Goal: Transaction & Acquisition: Purchase product/service

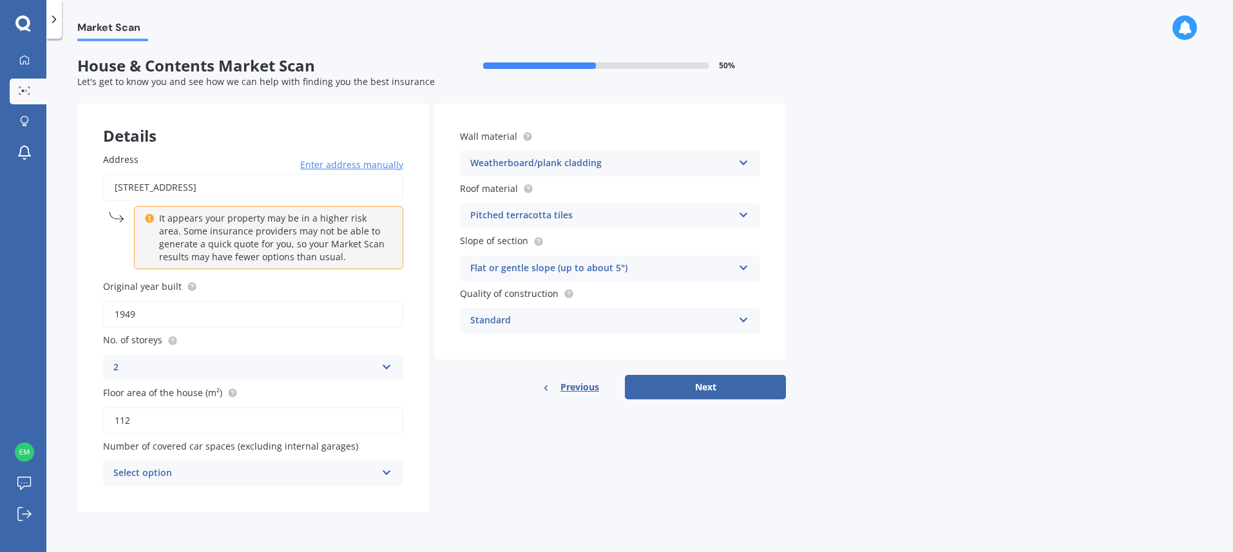
click at [371, 472] on div "Select option" at bounding box center [244, 473] width 263 height 15
click at [162, 327] on div "0" at bounding box center [253, 332] width 299 height 23
click at [701, 388] on button "Next" at bounding box center [705, 387] width 161 height 24
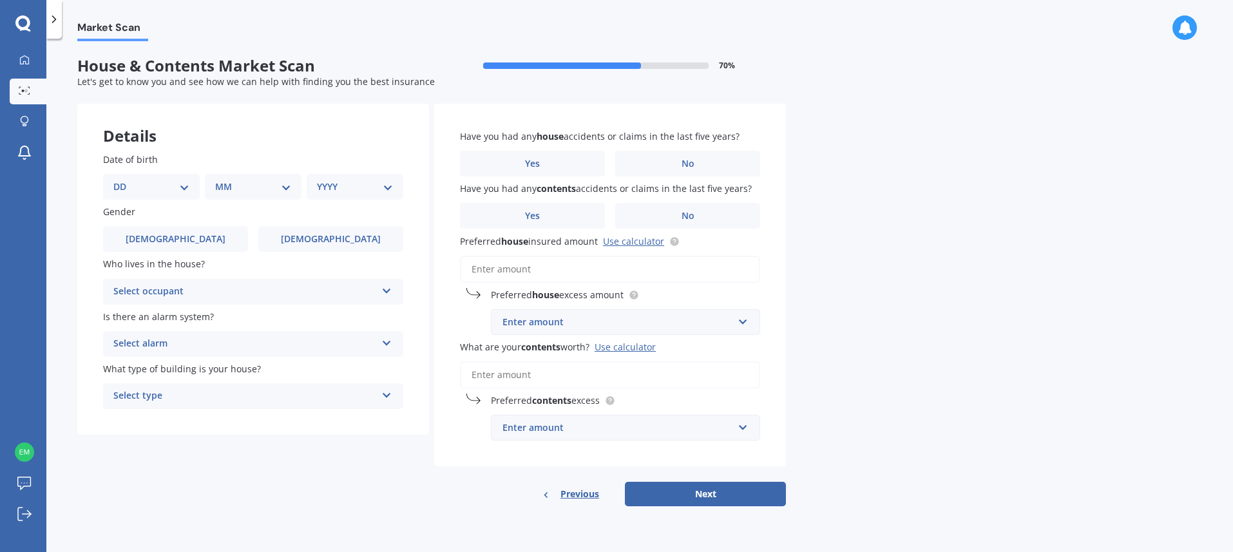
click at [157, 183] on select "DD 01 02 03 04 05 06 07 08 09 10 11 12 13 14 15 16 17 18 19 20 21 22 23 24 25 2…" at bounding box center [151, 187] width 76 height 14
select select "08"
click at [249, 184] on select "MM 01 02 03 04 05 06 07 08 09 10 11 12" at bounding box center [255, 187] width 71 height 14
select select "04"
click at [333, 188] on select "YYYY 2009 2008 2007 2006 2005 2004 2003 2002 2001 2000 1999 1998 1997 1996 1995…" at bounding box center [352, 187] width 71 height 14
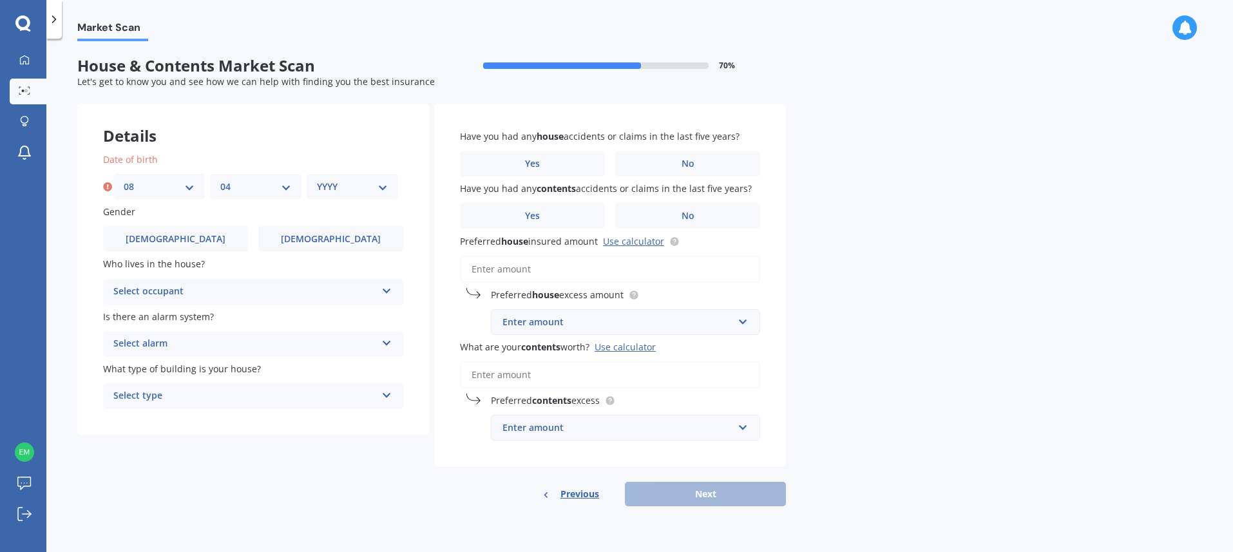
select select "1975"
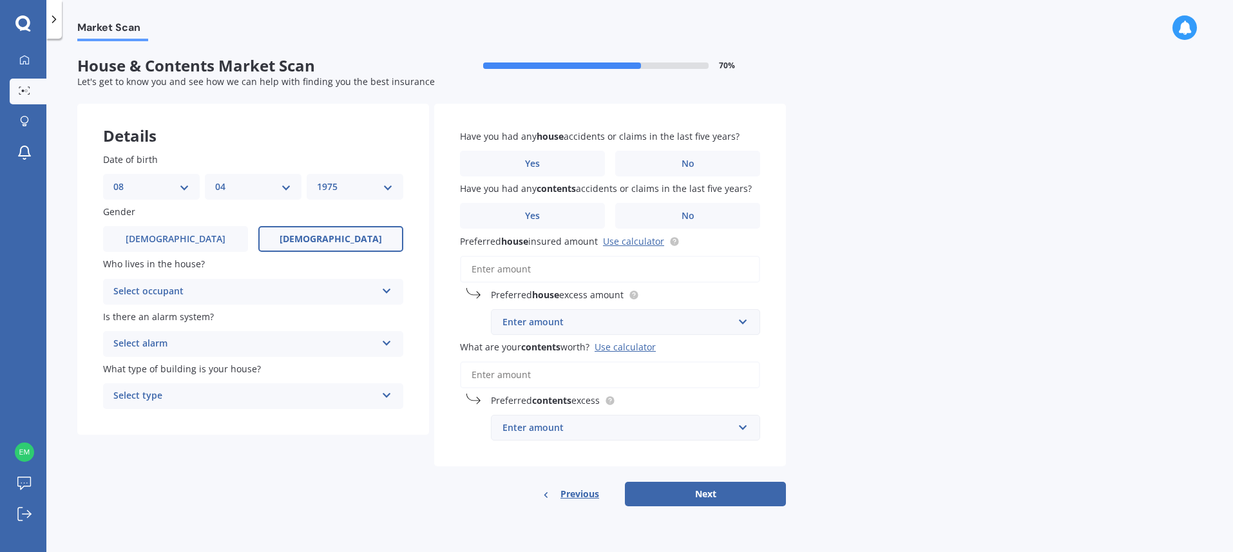
click at [307, 238] on label "[DEMOGRAPHIC_DATA]" at bounding box center [330, 239] width 145 height 26
click at [0, 0] on input "[DEMOGRAPHIC_DATA]" at bounding box center [0, 0] width 0 height 0
click at [351, 285] on div "Select occupant" at bounding box center [244, 291] width 263 height 15
click at [338, 311] on div "Owner" at bounding box center [253, 316] width 299 height 23
click at [363, 340] on div "Select alarm" at bounding box center [244, 343] width 263 height 15
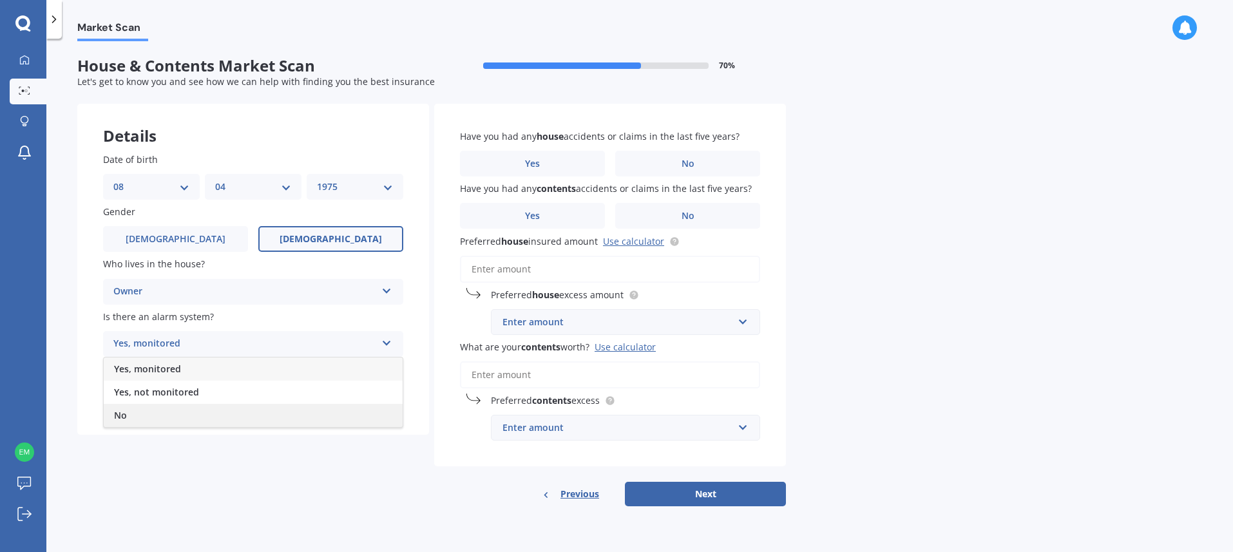
click at [276, 411] on div "No" at bounding box center [253, 415] width 299 height 23
click at [322, 393] on div "Select type" at bounding box center [244, 396] width 263 height 15
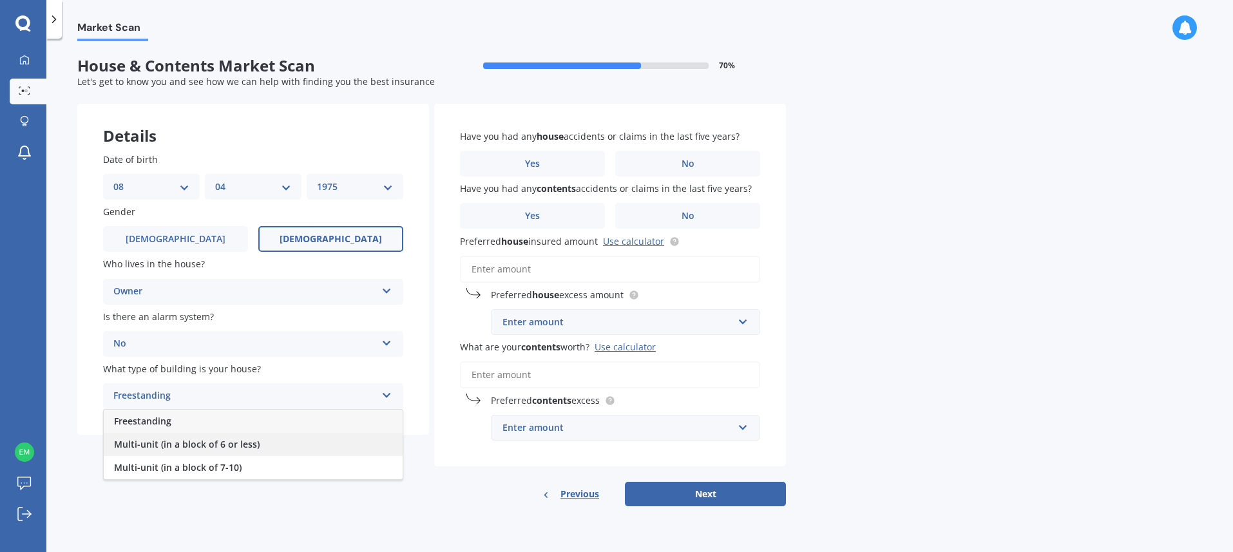
click at [231, 442] on span "Multi-unit (in a block of 6 or less)" at bounding box center [187, 444] width 146 height 12
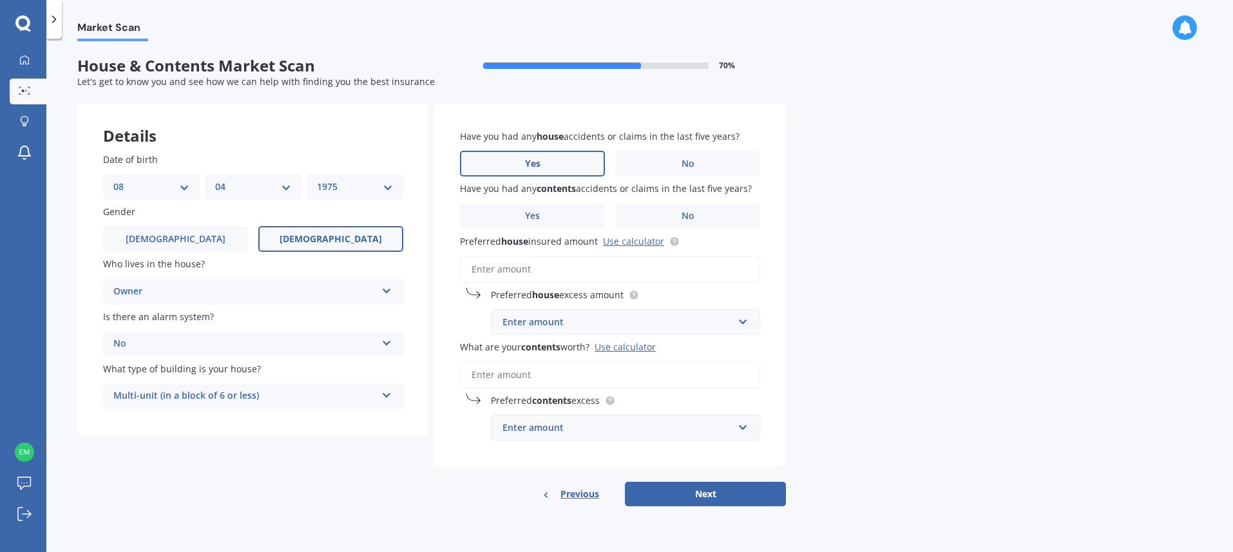
click at [485, 164] on label "Yes" at bounding box center [532, 164] width 145 height 26
click at [0, 0] on input "Yes" at bounding box center [0, 0] width 0 height 0
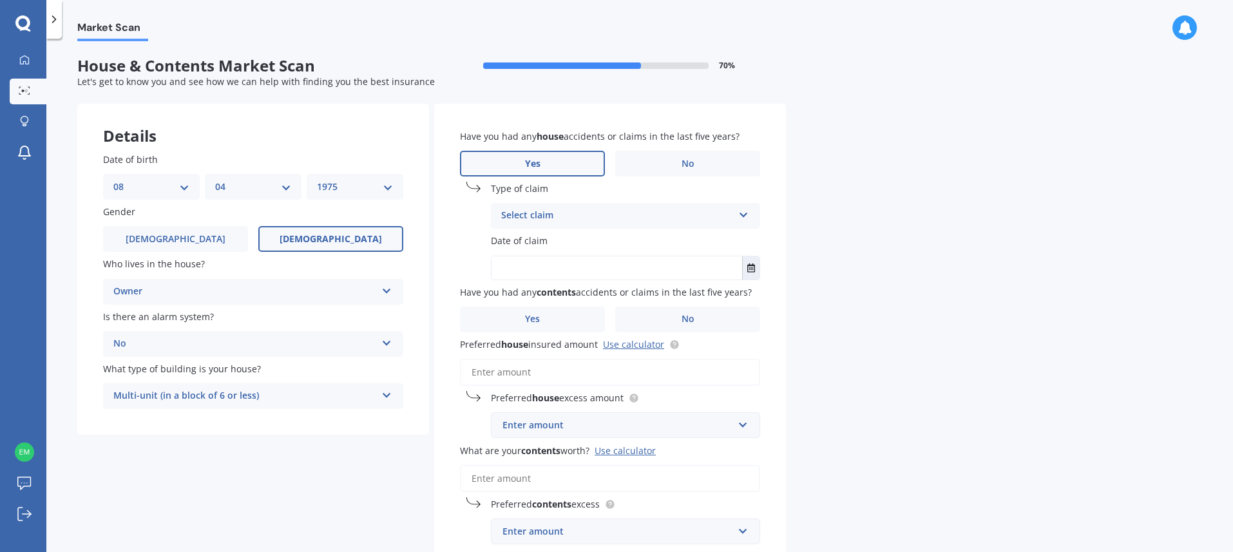
click at [601, 215] on div "Select claim" at bounding box center [617, 215] width 232 height 15
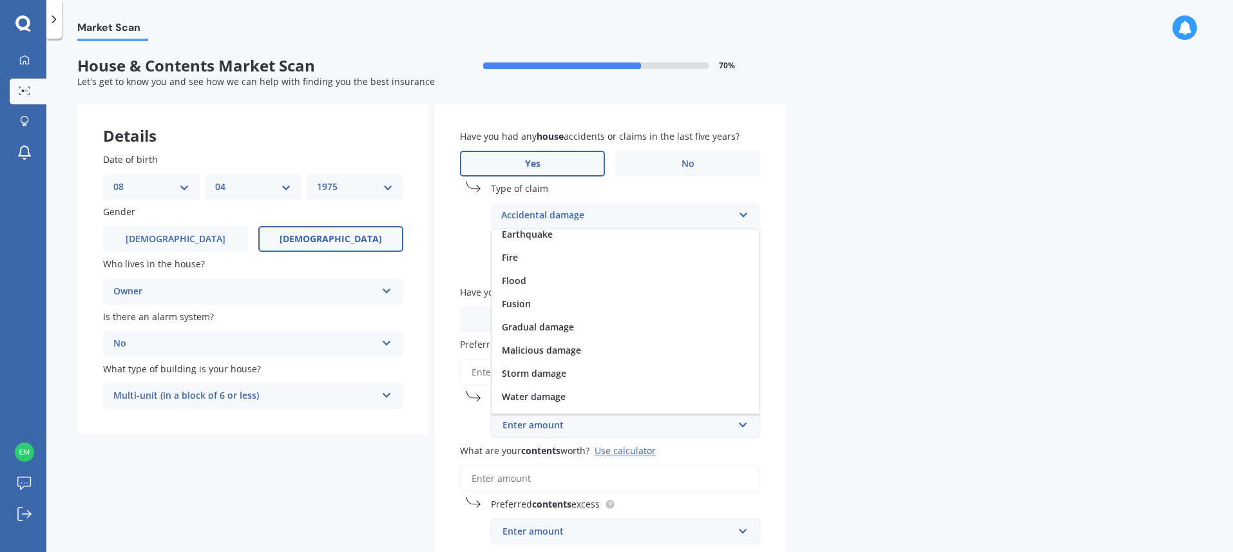
scroll to position [94, 0]
click at [534, 382] on span "Water damage" at bounding box center [534, 378] width 64 height 12
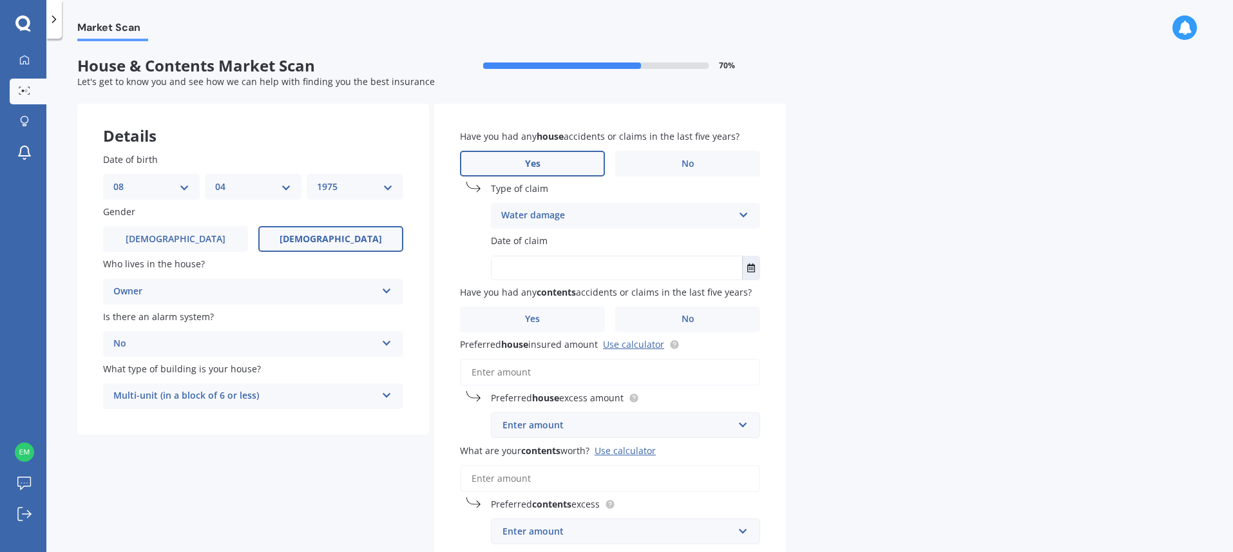
click at [605, 267] on input "text" at bounding box center [617, 267] width 251 height 23
click at [751, 266] on icon "Select date" at bounding box center [752, 268] width 8 height 9
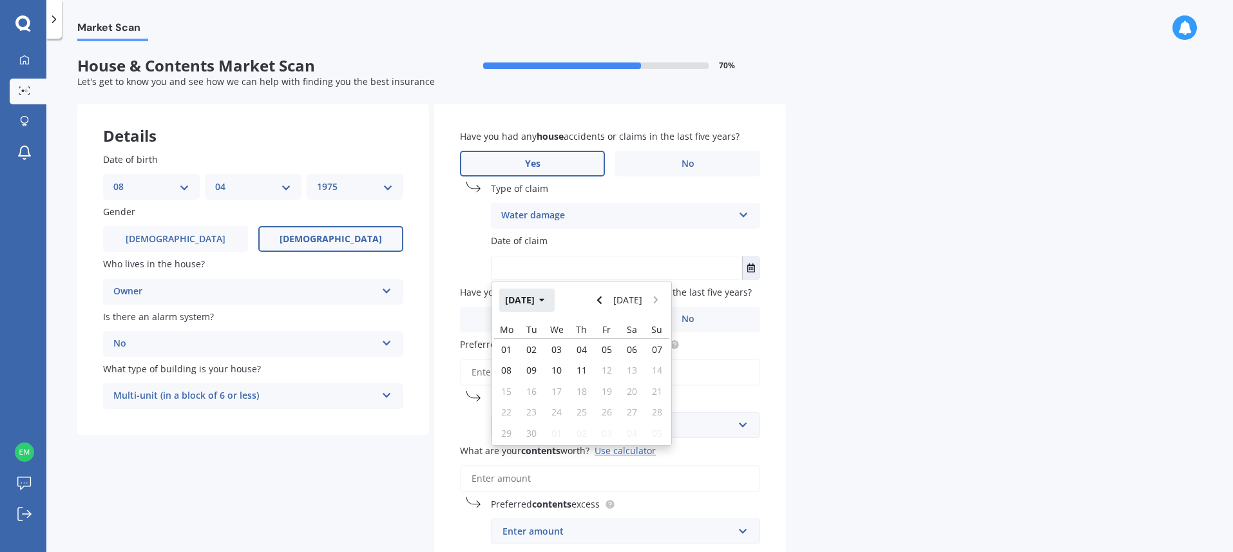
click at [545, 300] on icon "button" at bounding box center [542, 300] width 6 height 9
click at [536, 300] on button "2025" at bounding box center [522, 300] width 46 height 23
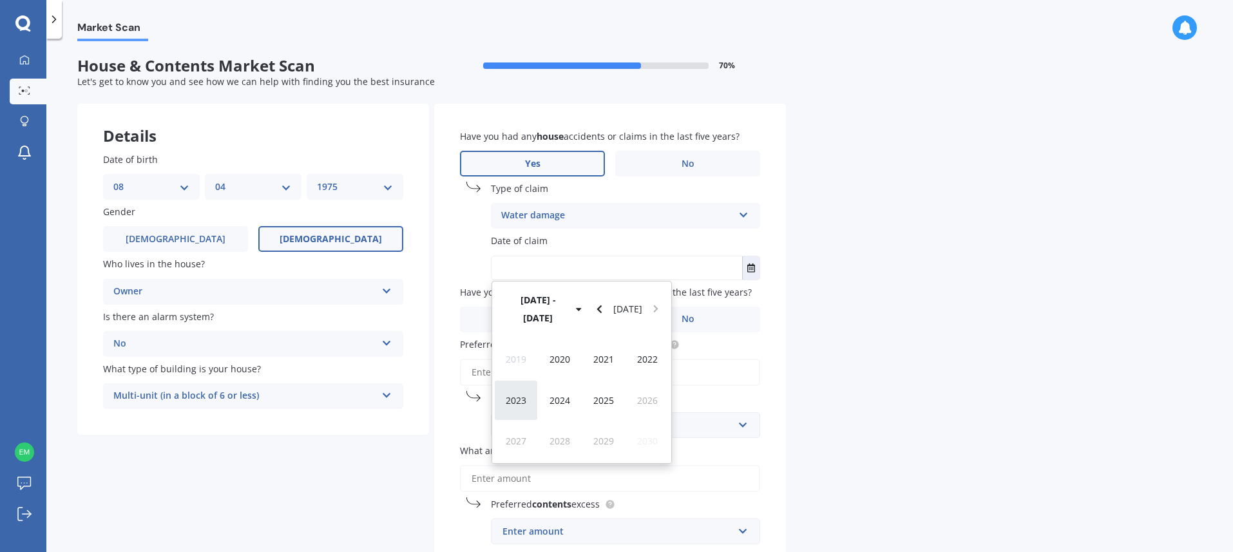
click at [498, 382] on div "2023" at bounding box center [516, 400] width 44 height 41
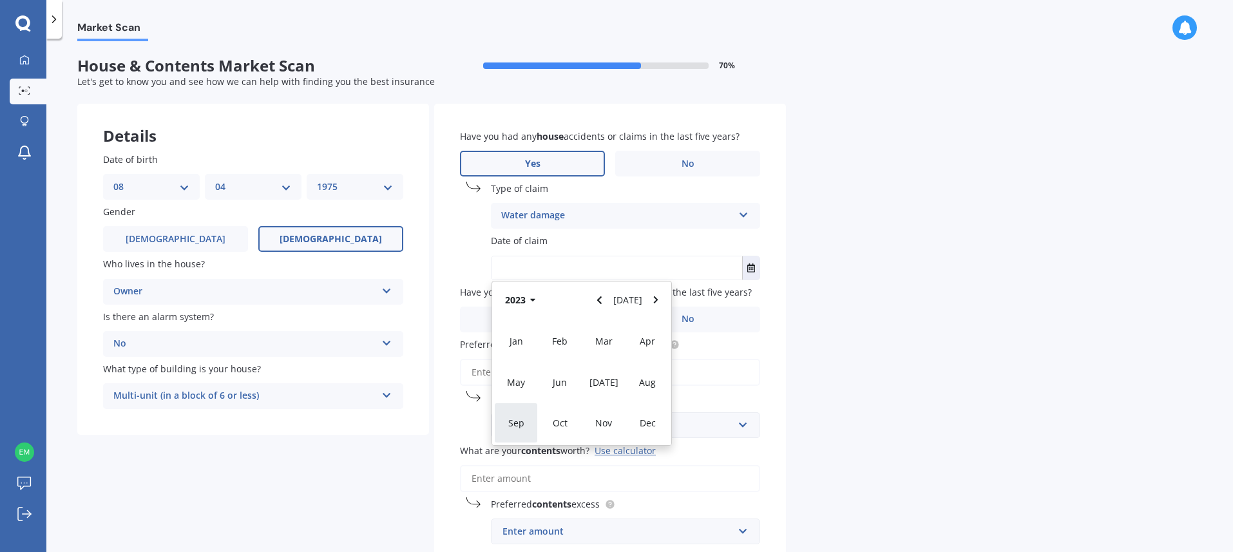
click at [512, 420] on span "Sep" at bounding box center [516, 423] width 16 height 12
click at [603, 391] on span "15" at bounding box center [607, 391] width 10 height 12
type input "[DATE]"
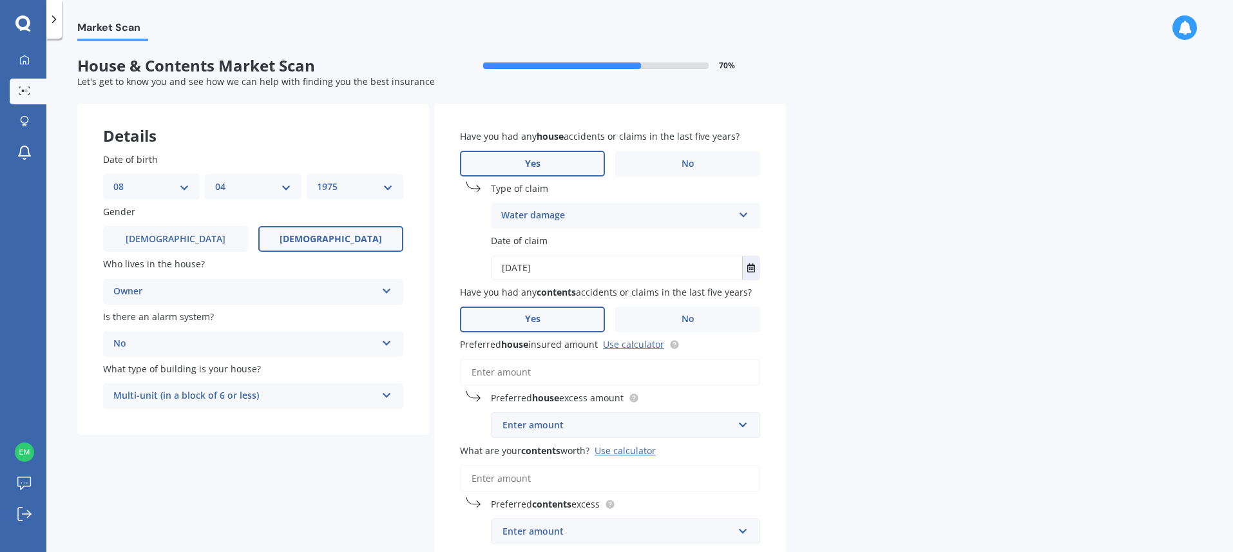
click at [525, 318] on span "Yes" at bounding box center [532, 319] width 15 height 11
click at [0, 0] on input "Yes" at bounding box center [0, 0] width 0 height 0
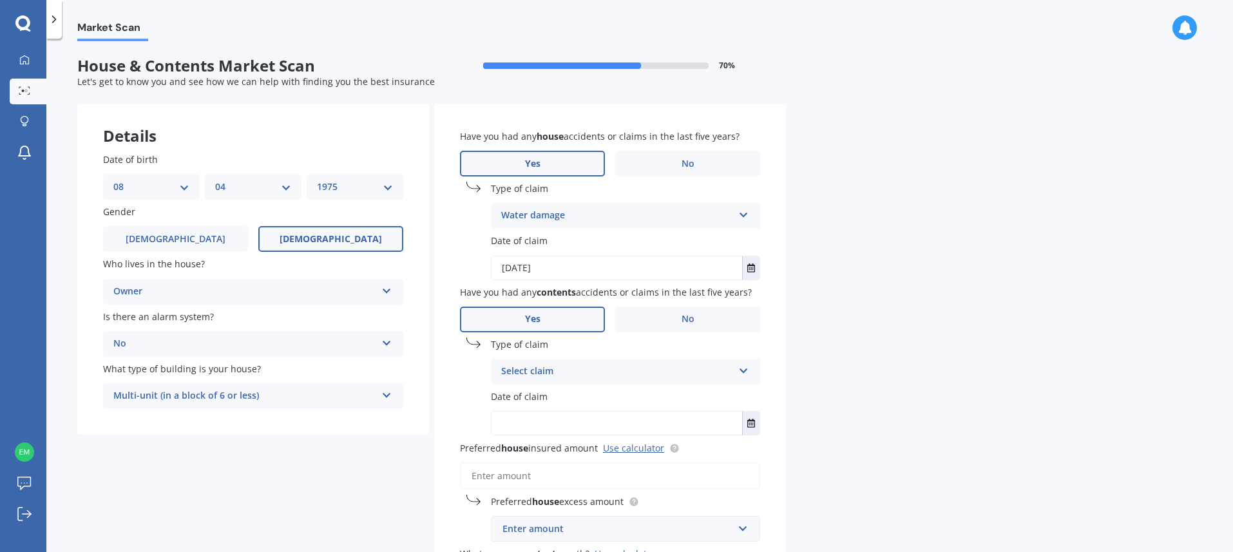
click at [740, 371] on icon at bounding box center [744, 368] width 11 height 9
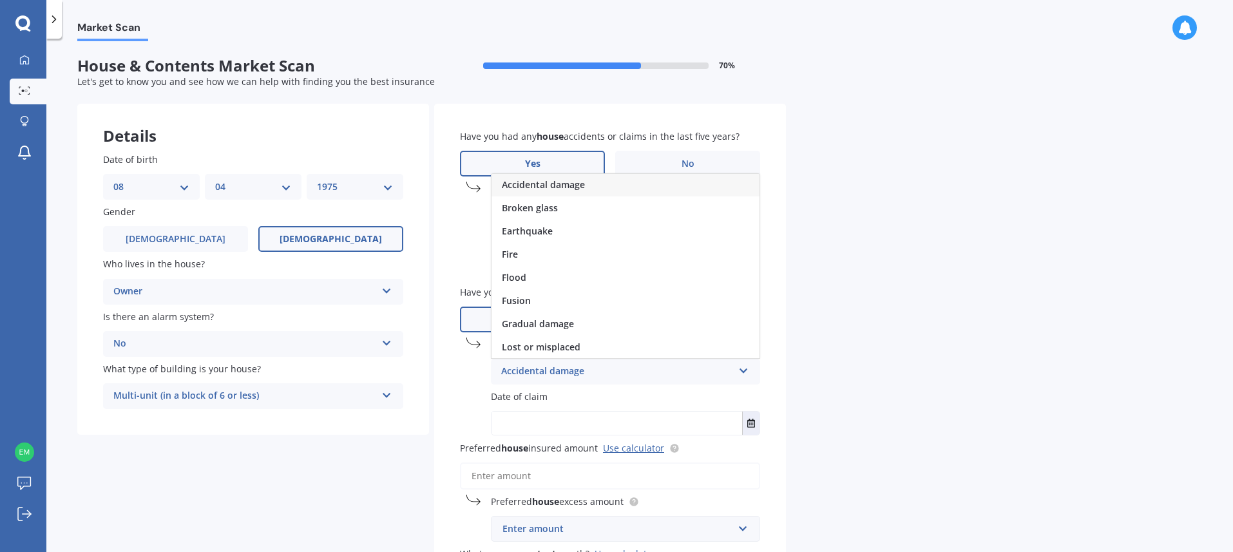
scroll to position [0, 0]
click at [672, 182] on div "Accidental damage" at bounding box center [626, 185] width 268 height 23
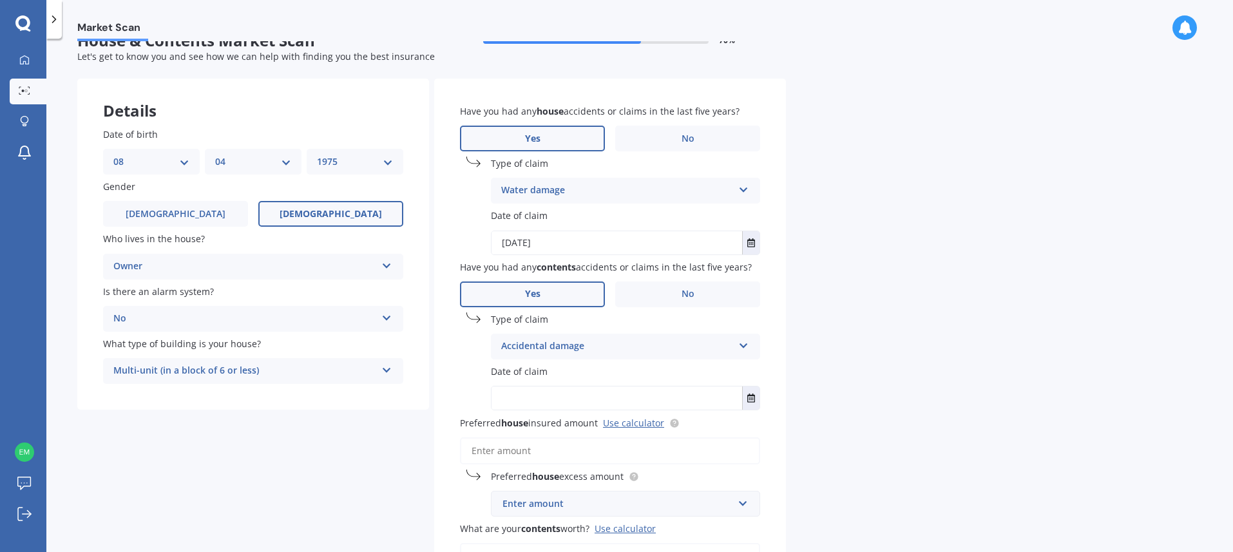
scroll to position [26, 0]
click at [753, 400] on icon "Select date" at bounding box center [752, 397] width 8 height 9
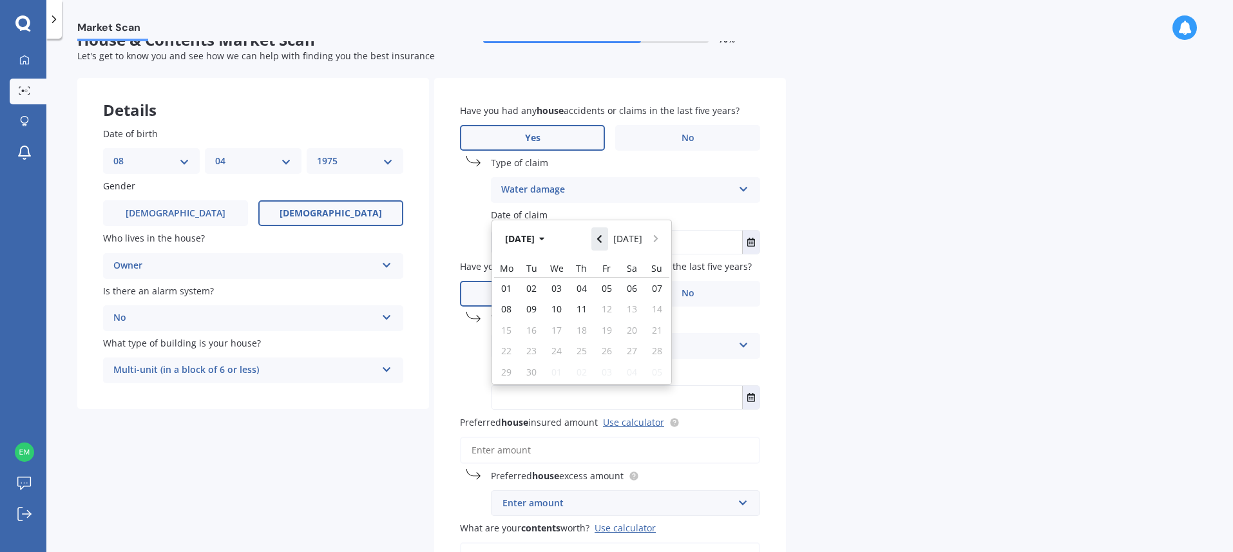
click at [602, 237] on icon "Navigate back" at bounding box center [599, 239] width 5 height 8
click at [631, 328] on span "19" at bounding box center [632, 330] width 10 height 12
type input "[DATE]"
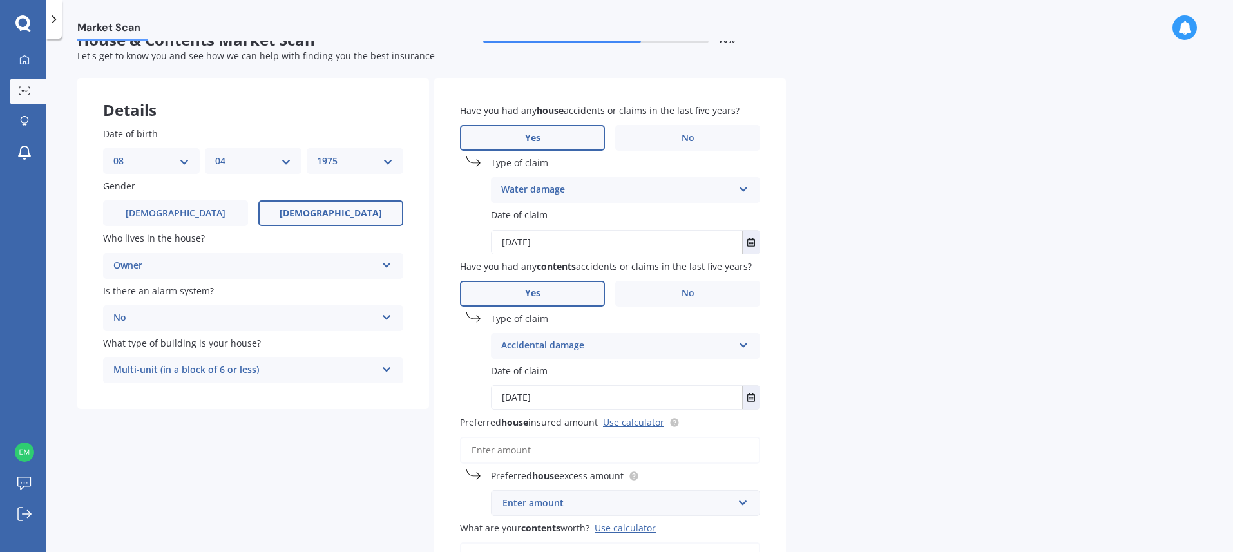
click at [387, 443] on div "Details Date of birth DD 01 02 03 04 05 06 07 08 09 10 11 12 13 14 15 16 17 18 …" at bounding box center [431, 383] width 709 height 610
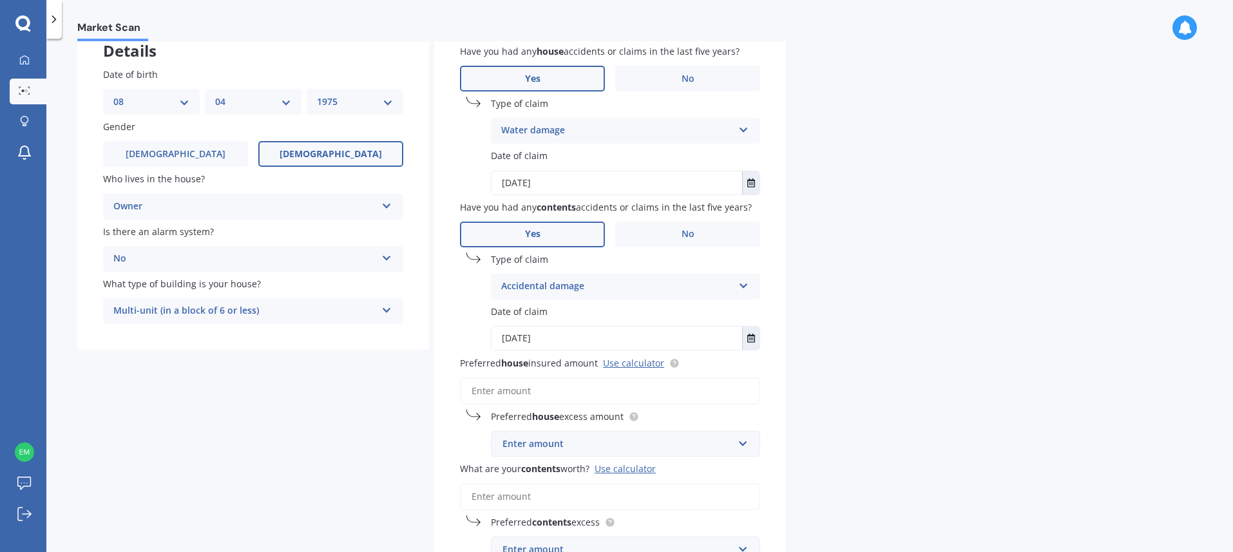
scroll to position [142, 0]
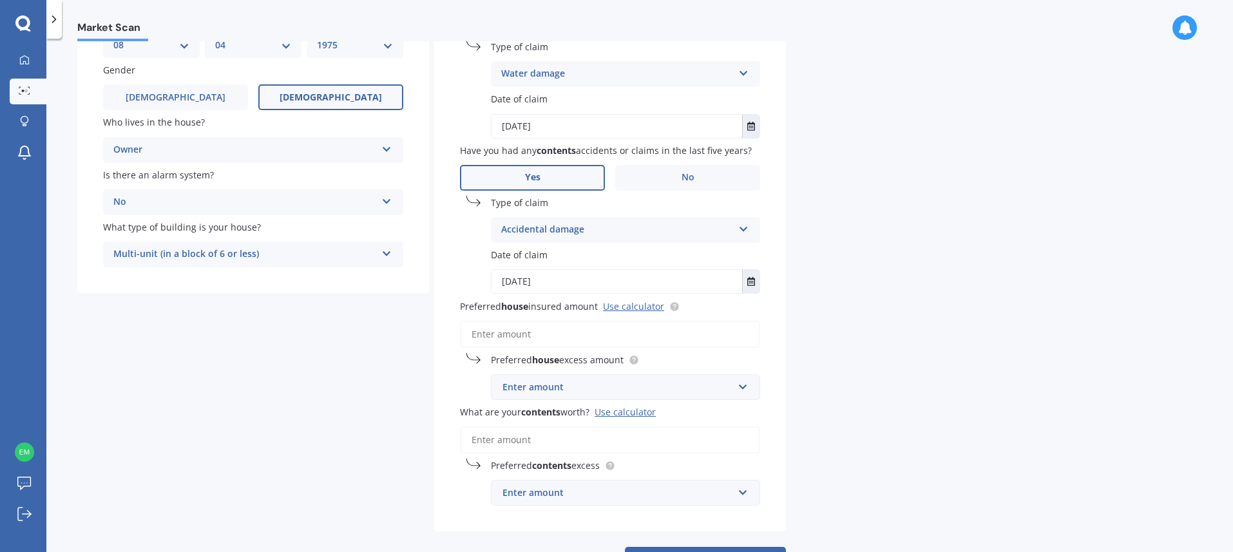
click at [501, 331] on input "Preferred house insured amount Use calculator" at bounding box center [610, 334] width 300 height 27
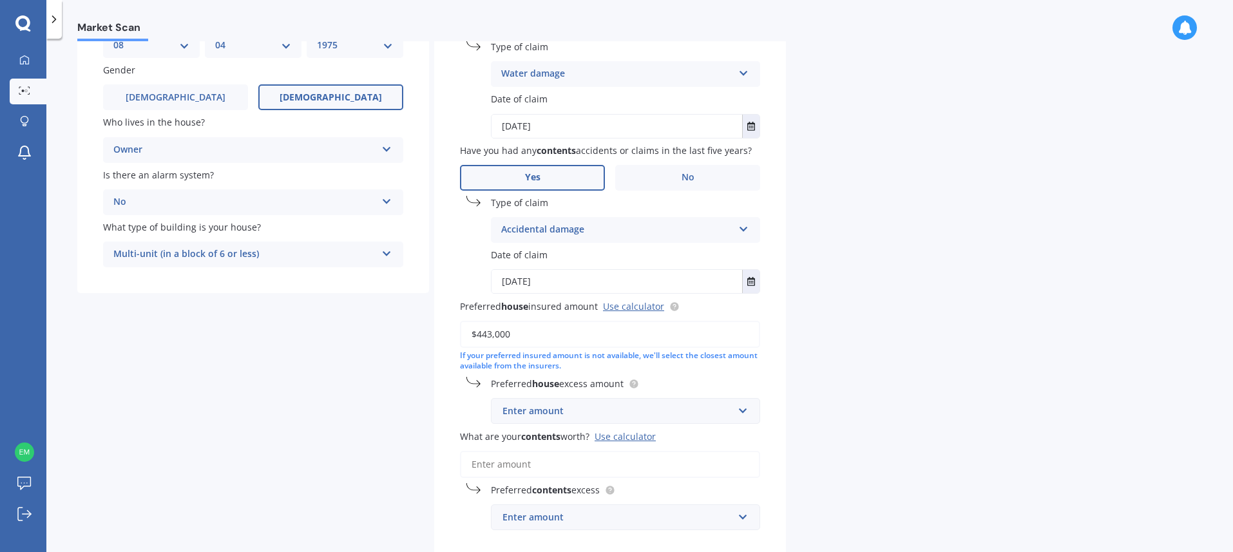
type input "$443,000"
click at [741, 407] on input "text" at bounding box center [621, 411] width 258 height 24
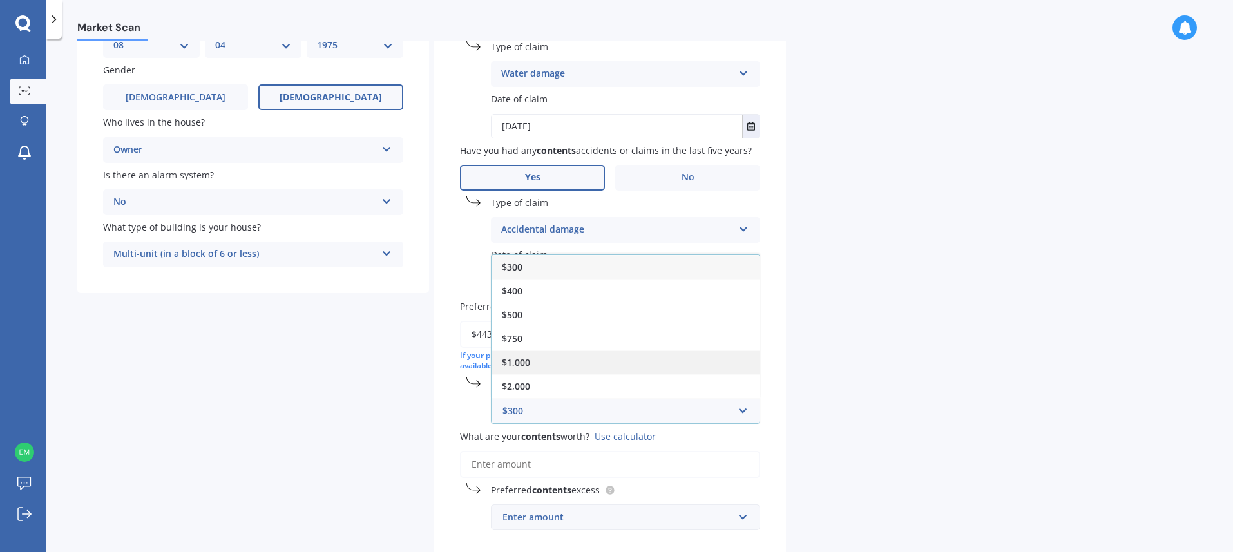
click at [567, 361] on div "$1,000" at bounding box center [626, 363] width 268 height 24
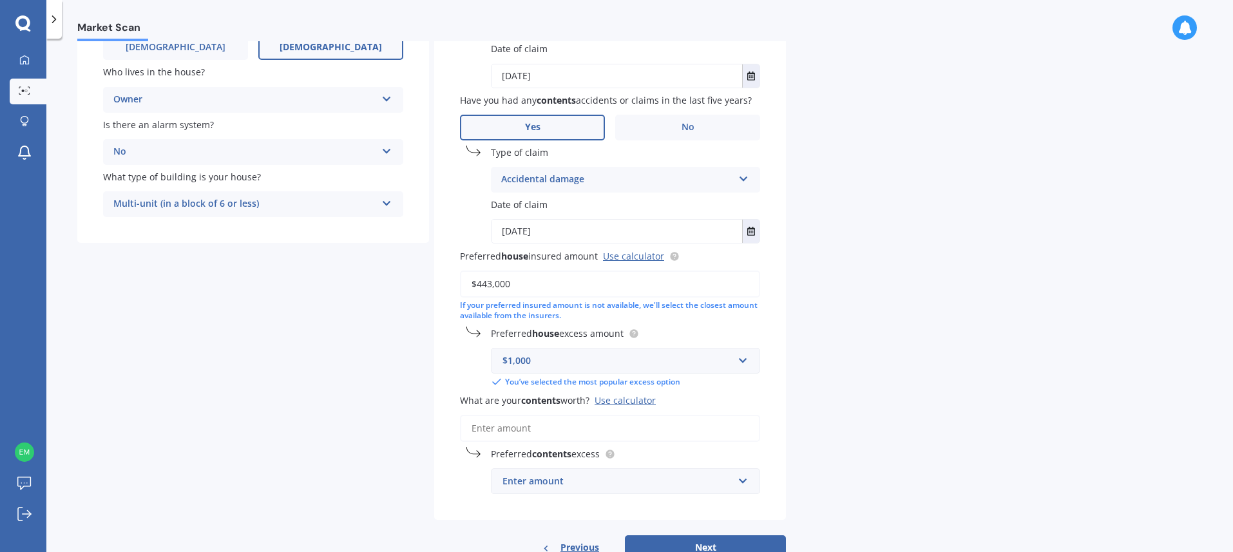
scroll to position [222, 0]
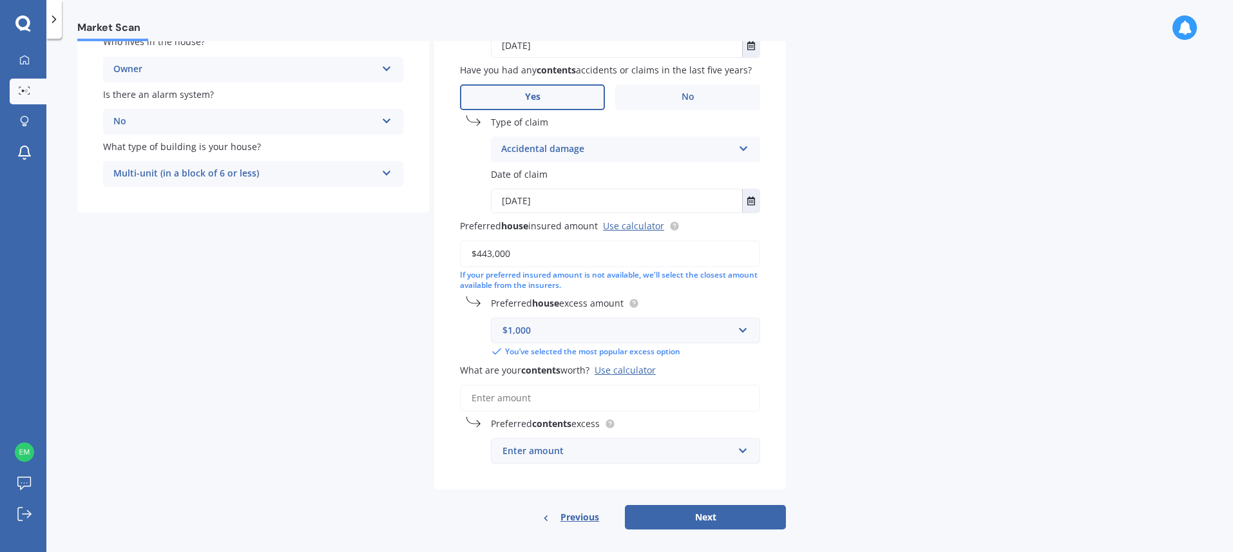
click at [483, 394] on input "What are your contents worth? Use calculator" at bounding box center [610, 398] width 300 height 27
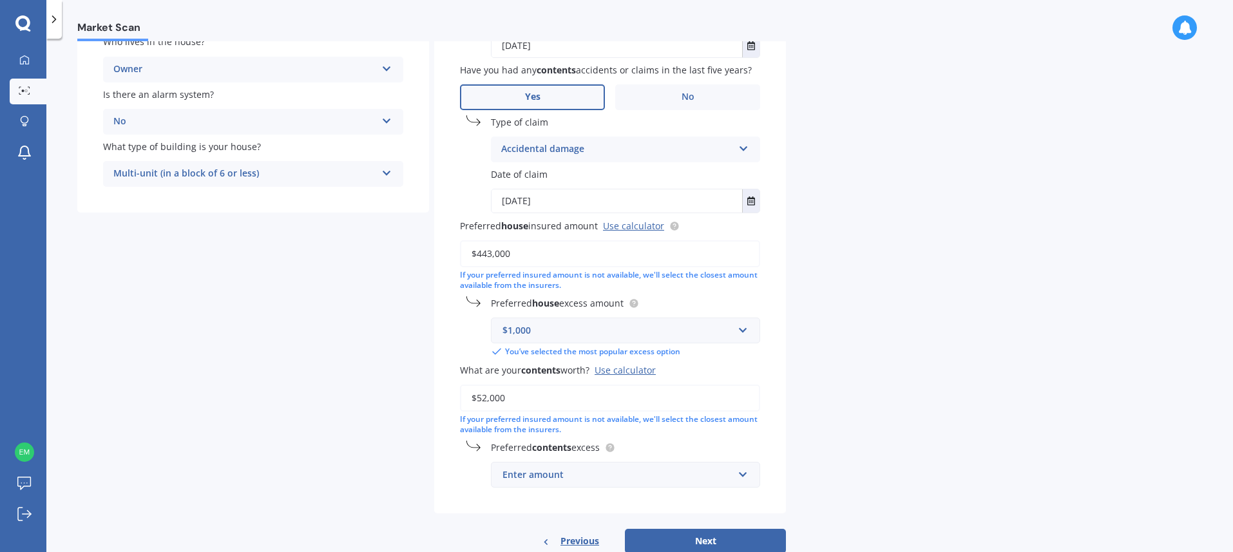
type input "$52,000"
click at [584, 470] on div "Enter amount" at bounding box center [618, 475] width 231 height 14
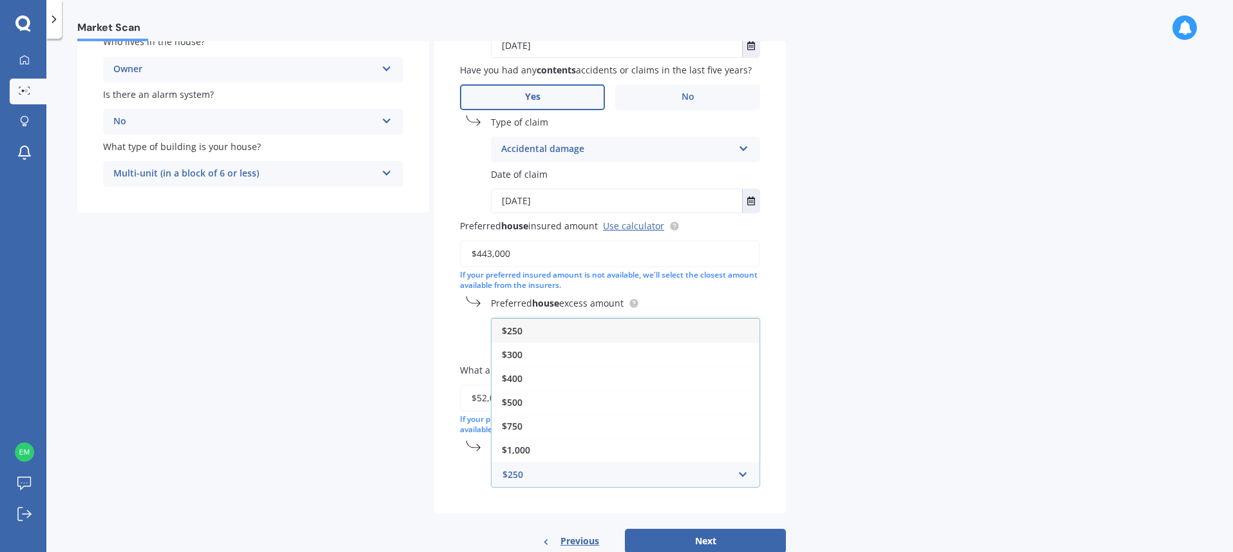
click at [542, 331] on div "$250" at bounding box center [626, 331] width 268 height 24
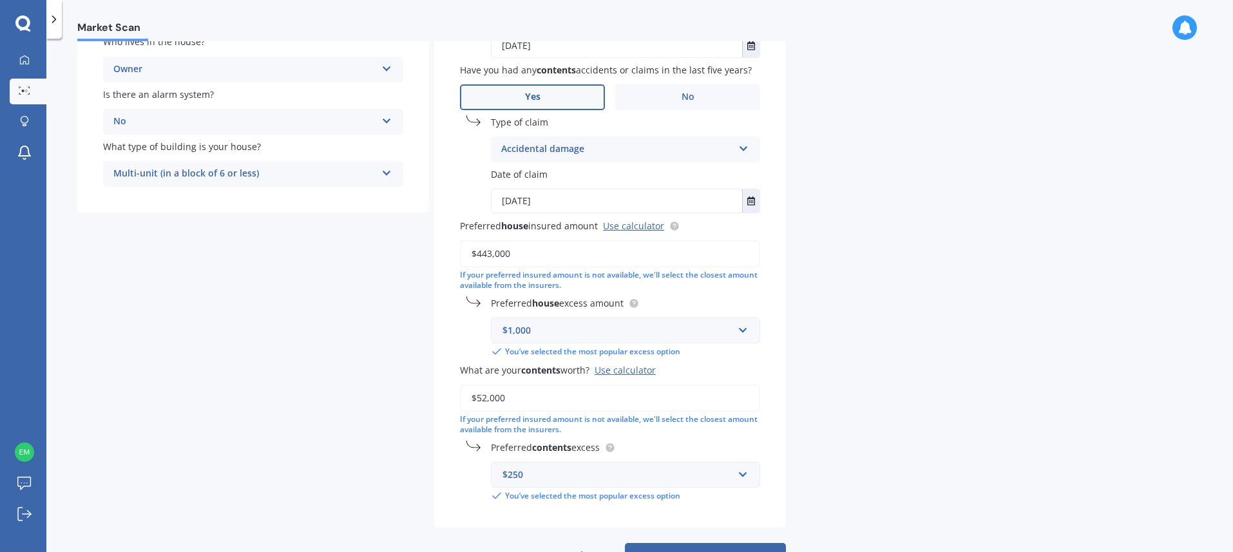
scroll to position [271, 0]
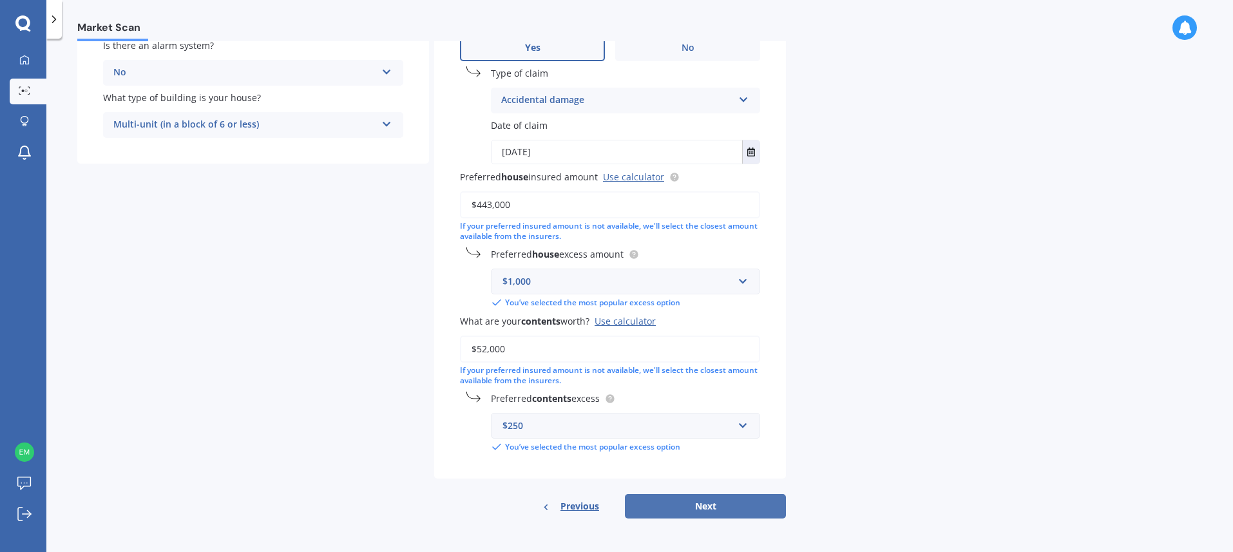
click at [711, 497] on button "Next" at bounding box center [705, 506] width 161 height 24
select select "08"
select select "04"
select select "1975"
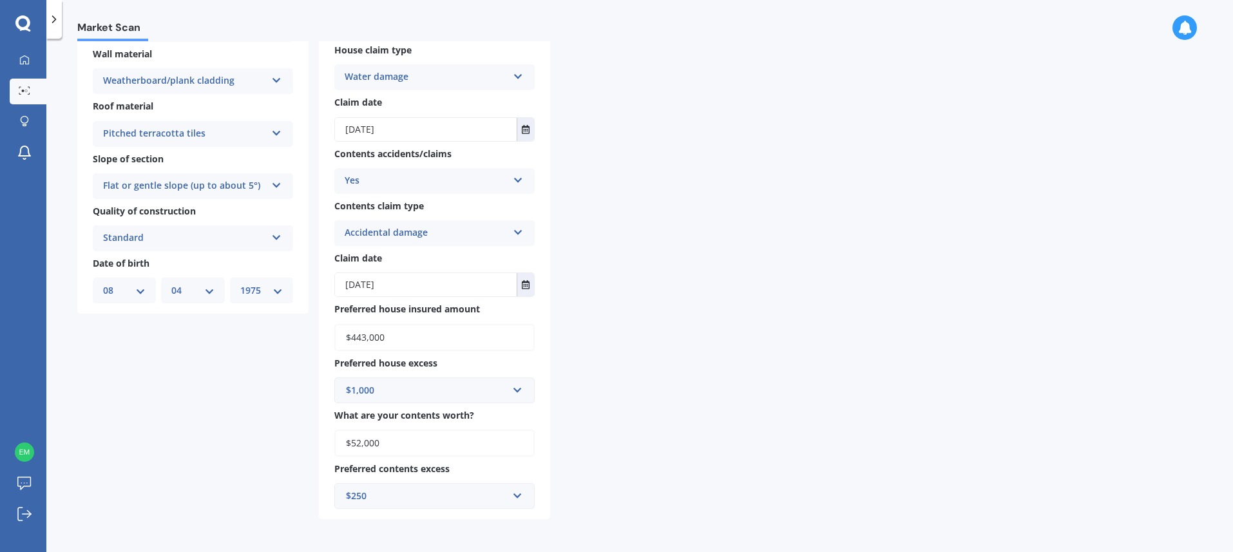
scroll to position [0, 0]
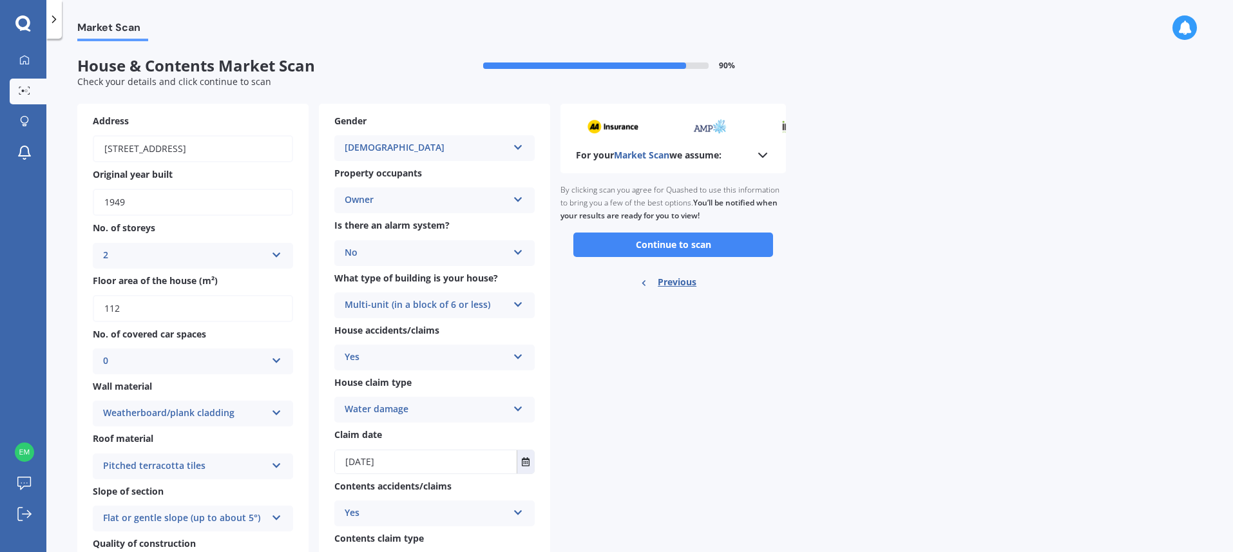
click at [689, 241] on button "Continue to scan" at bounding box center [674, 245] width 200 height 24
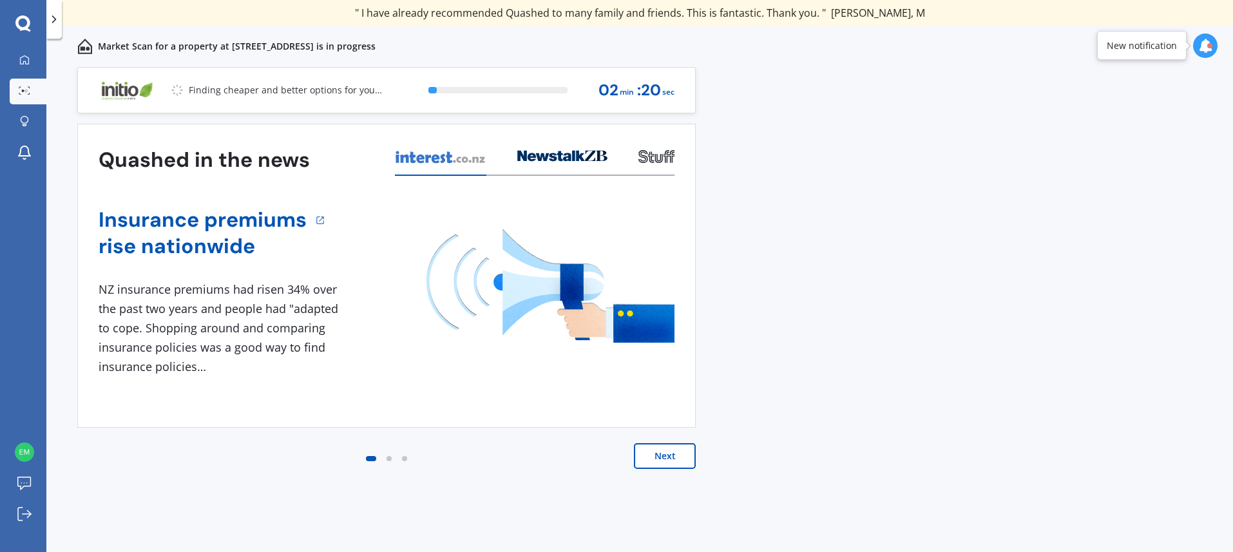
click at [667, 452] on button "Next" at bounding box center [665, 456] width 62 height 26
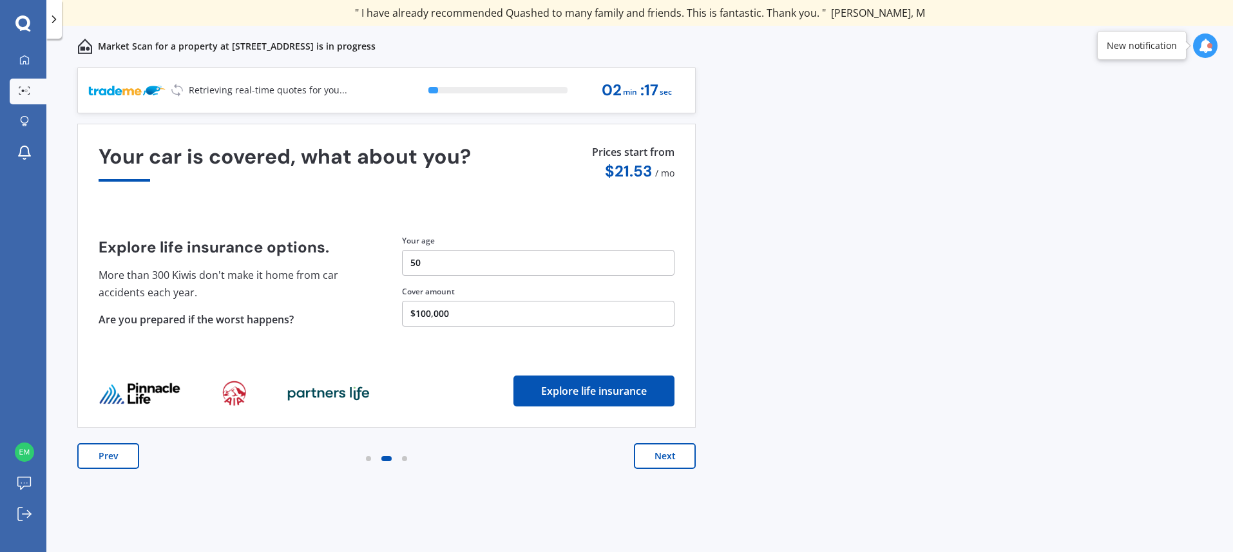
click at [667, 452] on button "Next" at bounding box center [665, 456] width 62 height 26
